Goal: Task Accomplishment & Management: Use online tool/utility

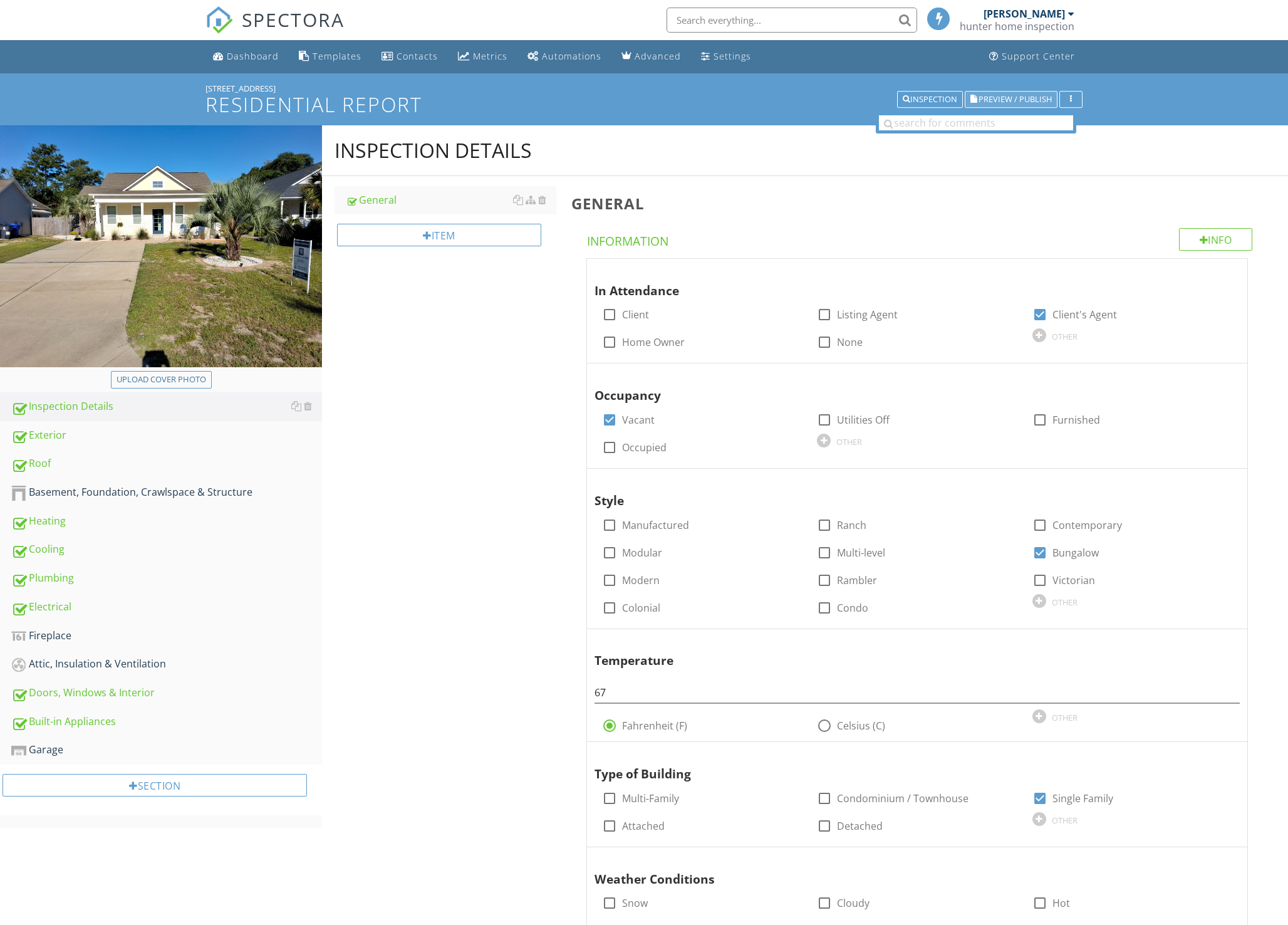
click at [1026, 95] on span "Preview / Publish" at bounding box center [1015, 99] width 73 height 8
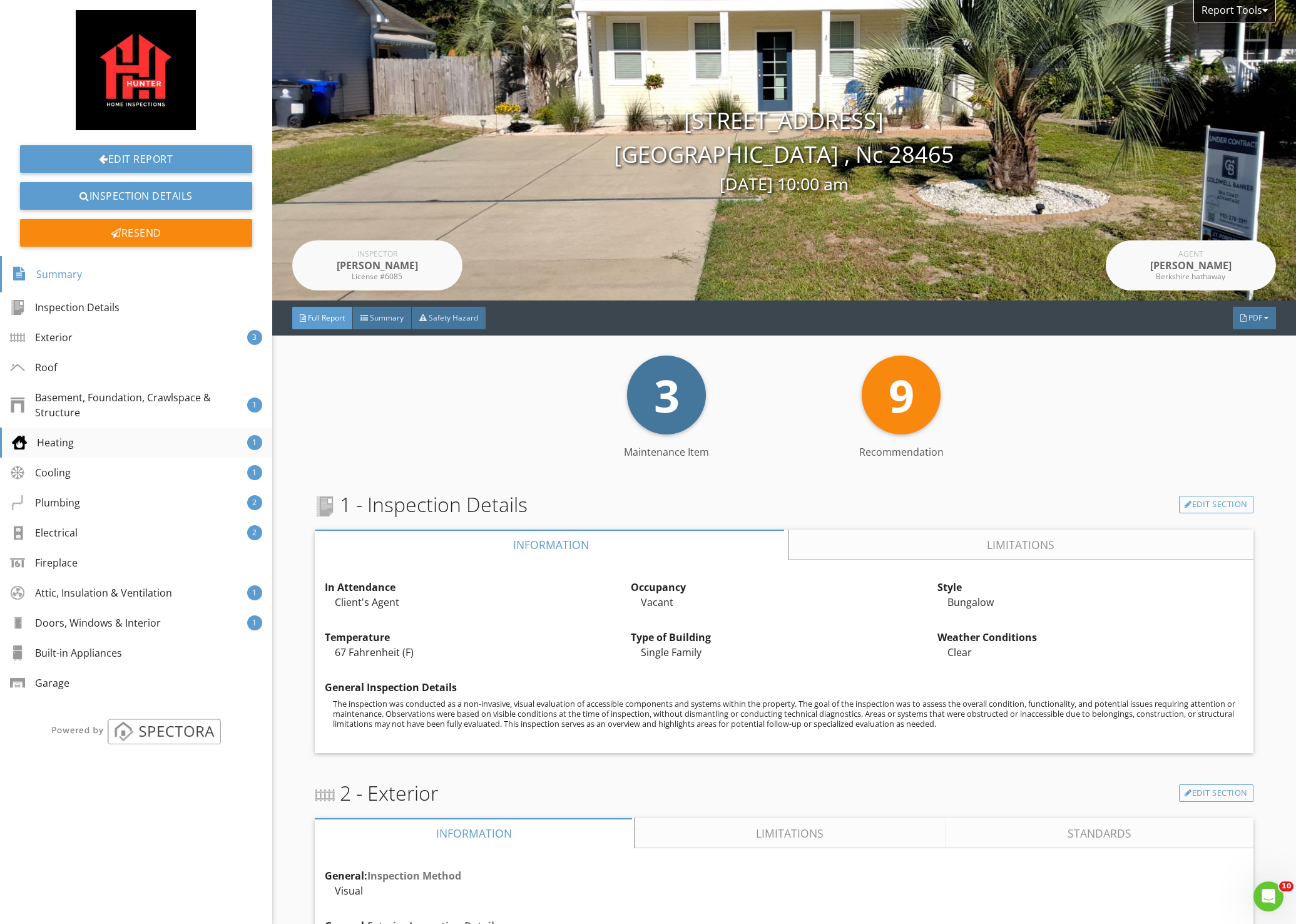
click at [75, 442] on div "Heating 1" at bounding box center [135, 442] width 272 height 30
